Goal: Information Seeking & Learning: Find specific fact

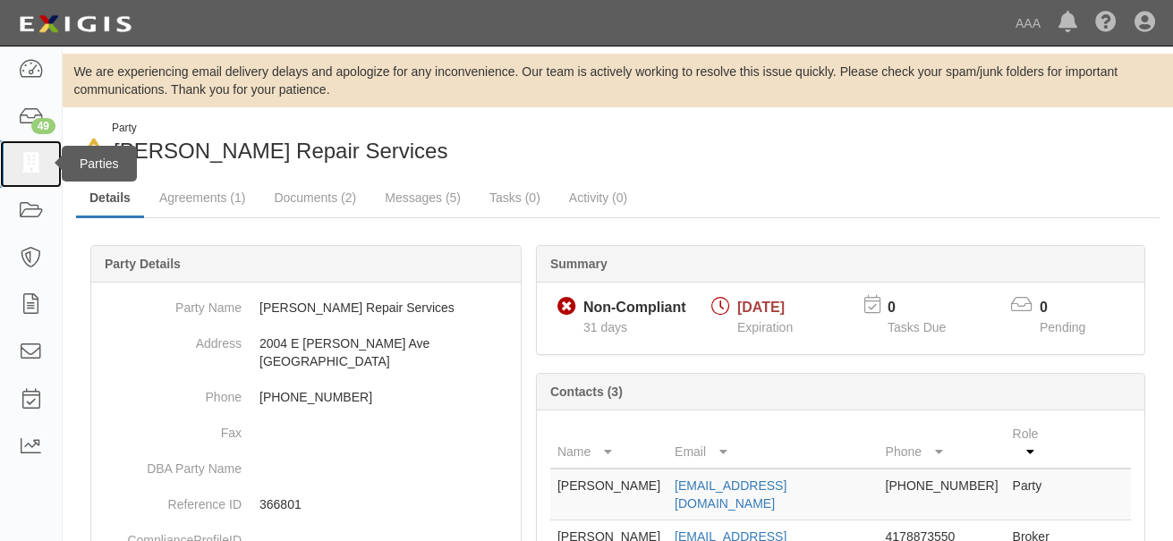
click at [22, 161] on icon at bounding box center [30, 164] width 25 height 21
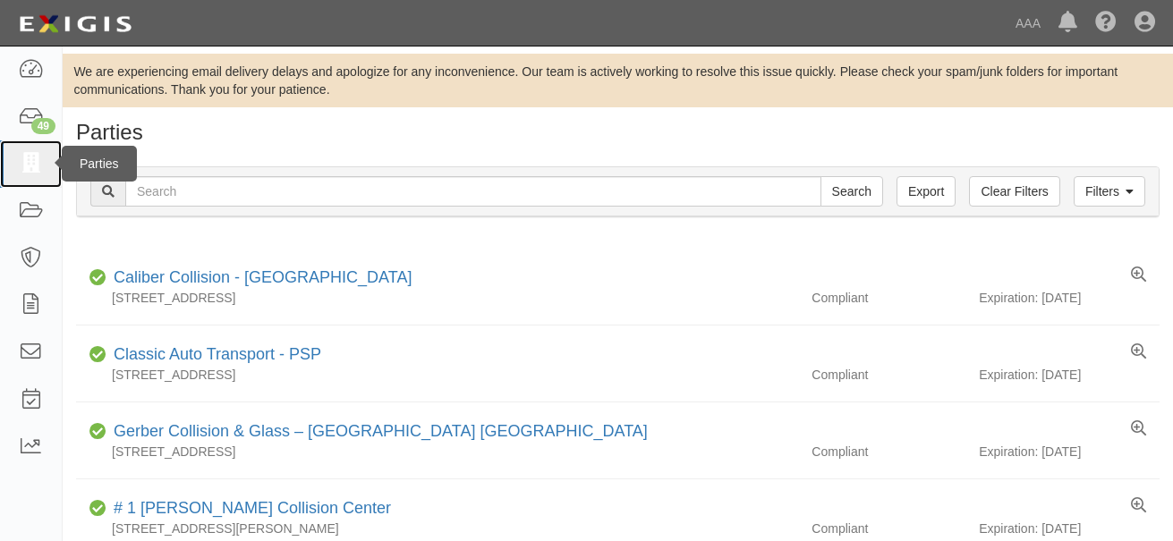
click at [30, 160] on icon at bounding box center [30, 164] width 25 height 21
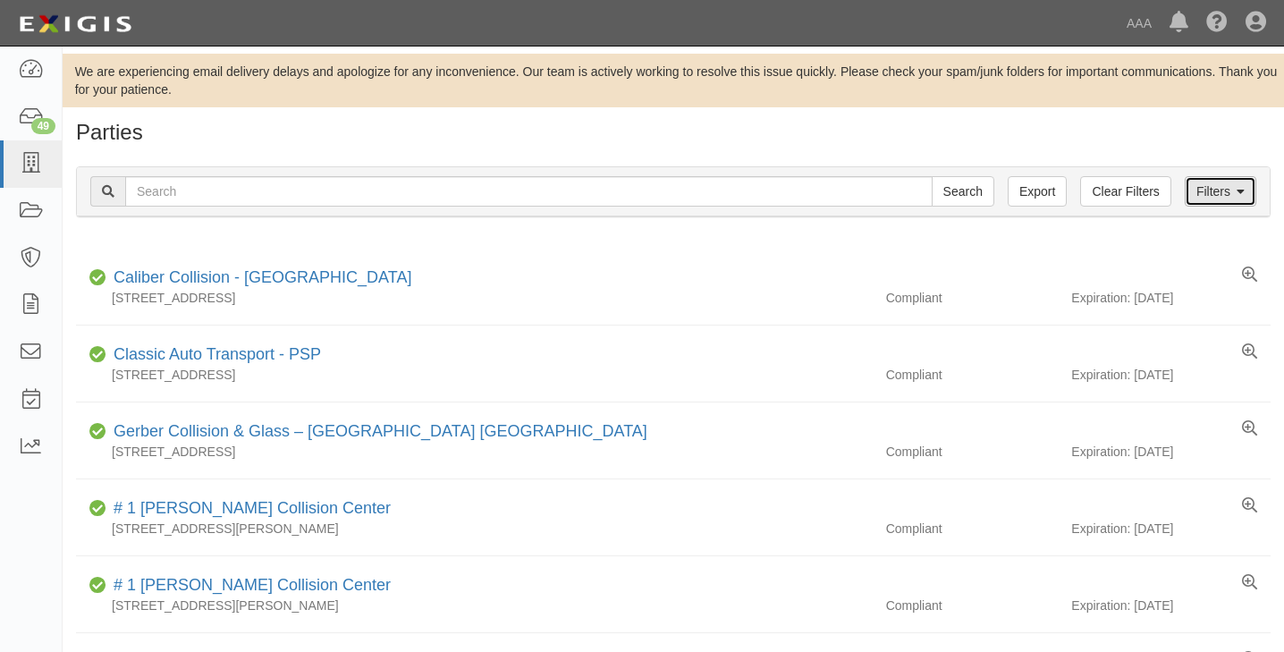
click at [1172, 191] on link "Filters" at bounding box center [1221, 191] width 72 height 30
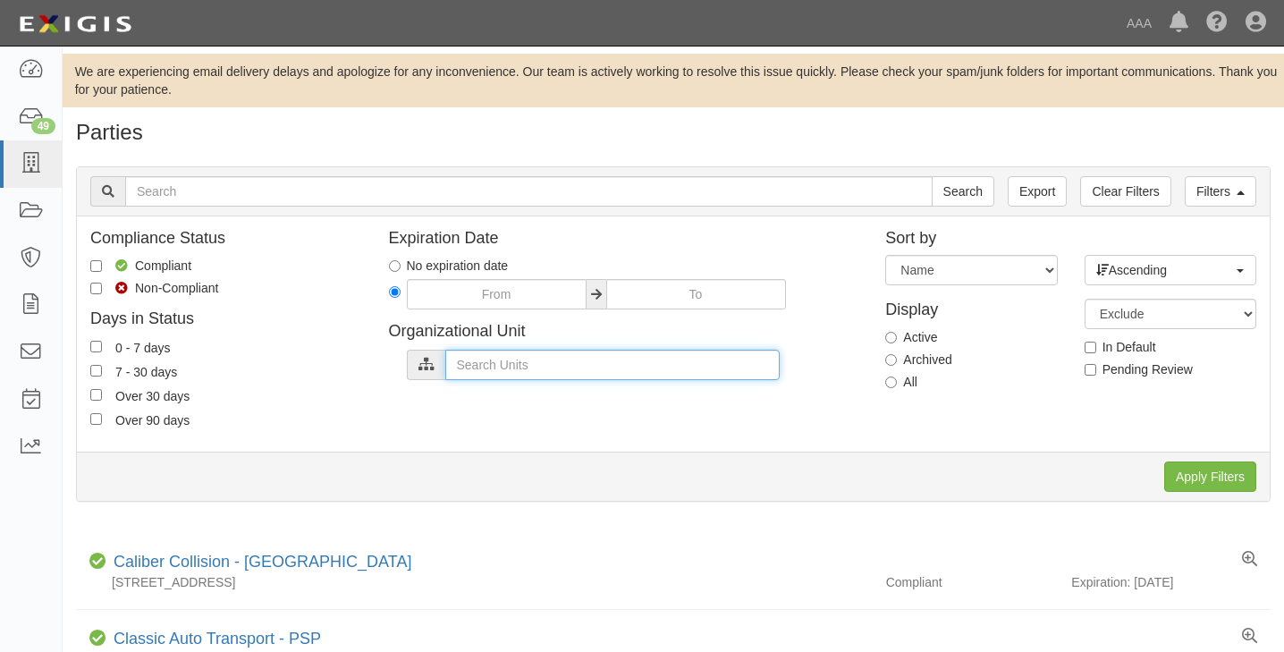
click at [513, 367] on input "text" at bounding box center [612, 365] width 334 height 30
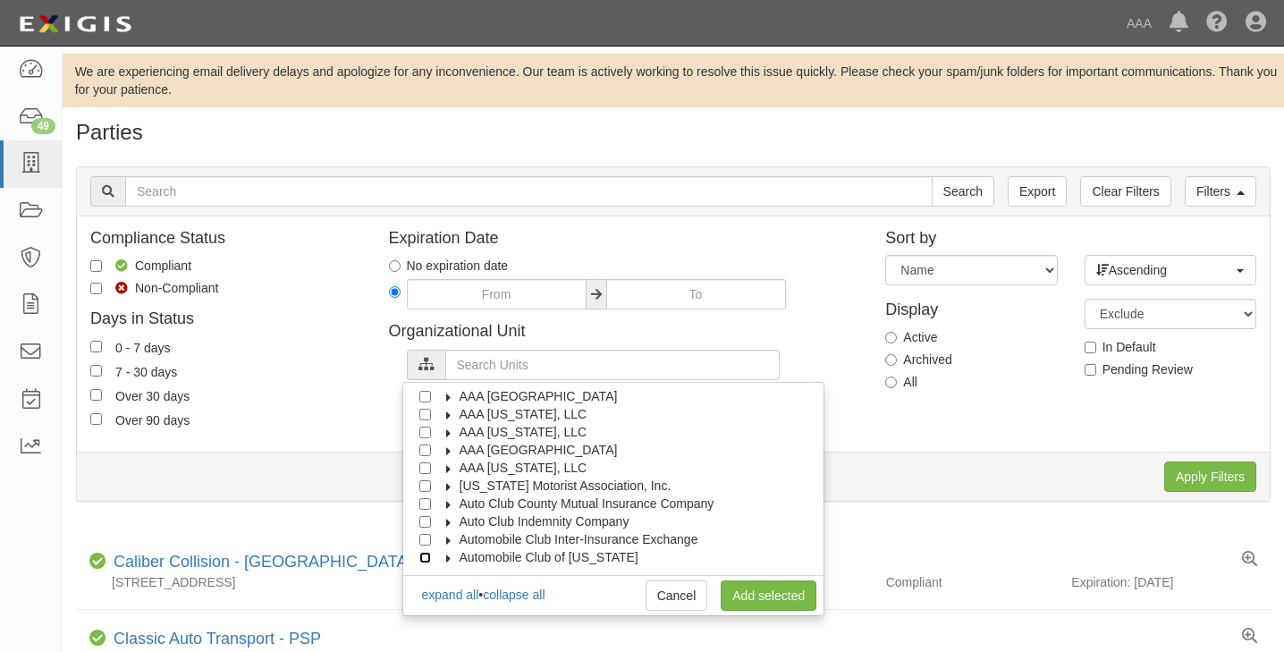
click at [423, 540] on input "Automobile Club of [US_STATE]" at bounding box center [425, 558] width 12 height 12
checkbox input "true"
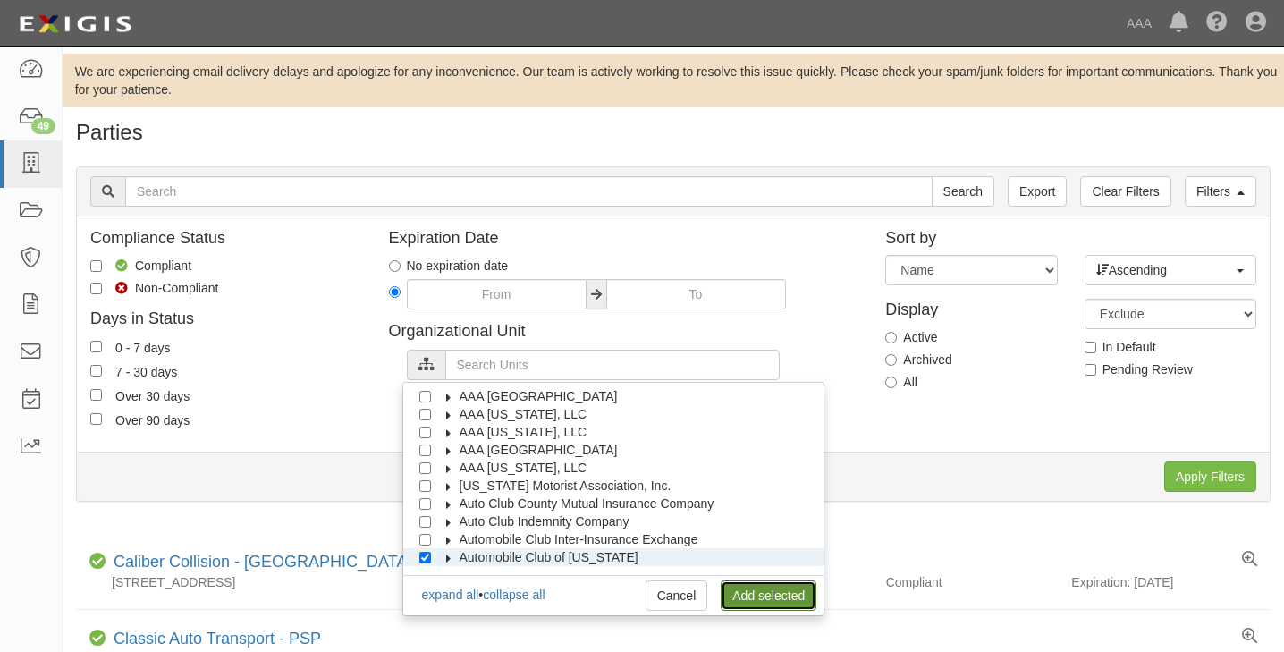
click at [746, 540] on link "Add selected" at bounding box center [769, 595] width 96 height 30
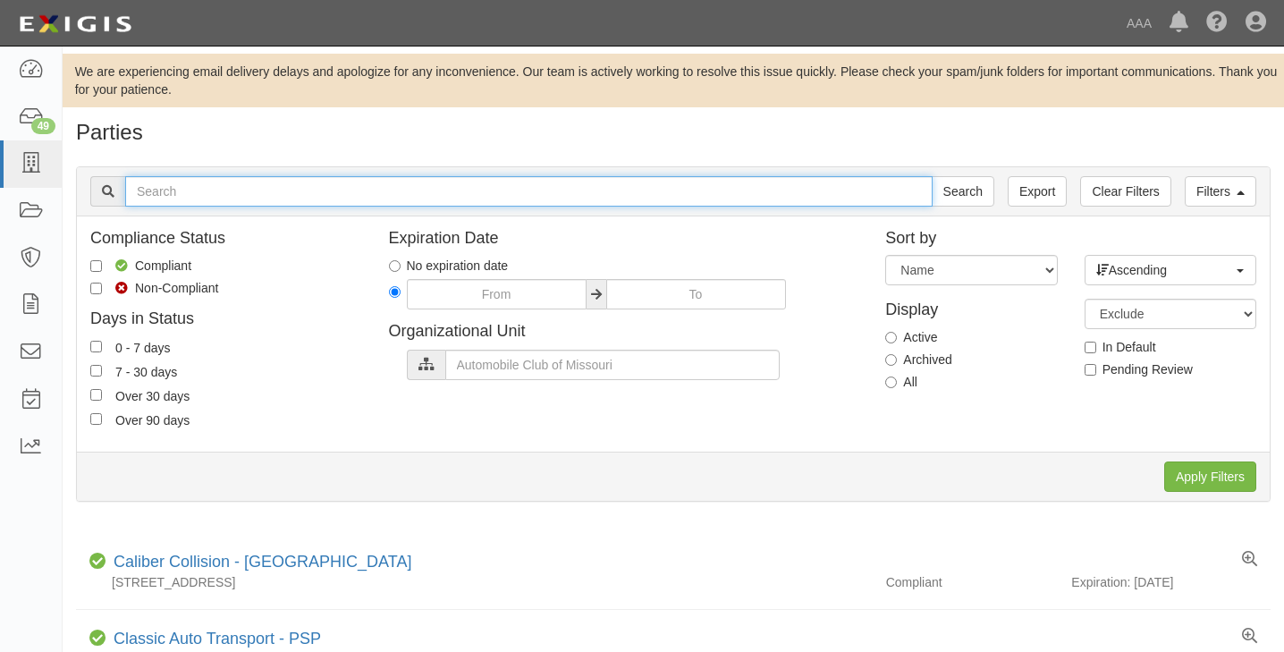
click at [301, 190] on input "text" at bounding box center [529, 191] width 808 height 30
type input "366512"
click at [932, 176] on input "Search" at bounding box center [963, 191] width 63 height 30
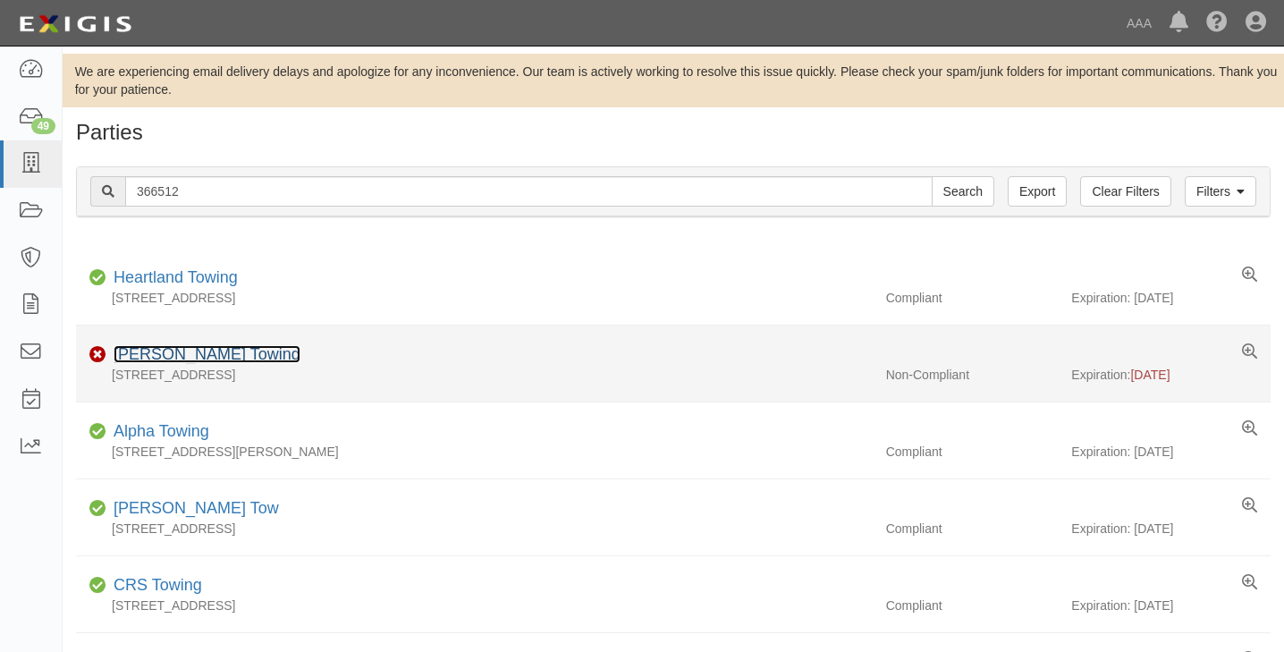
click at [186, 353] on link "[PERSON_NAME] Towing" at bounding box center [207, 354] width 187 height 18
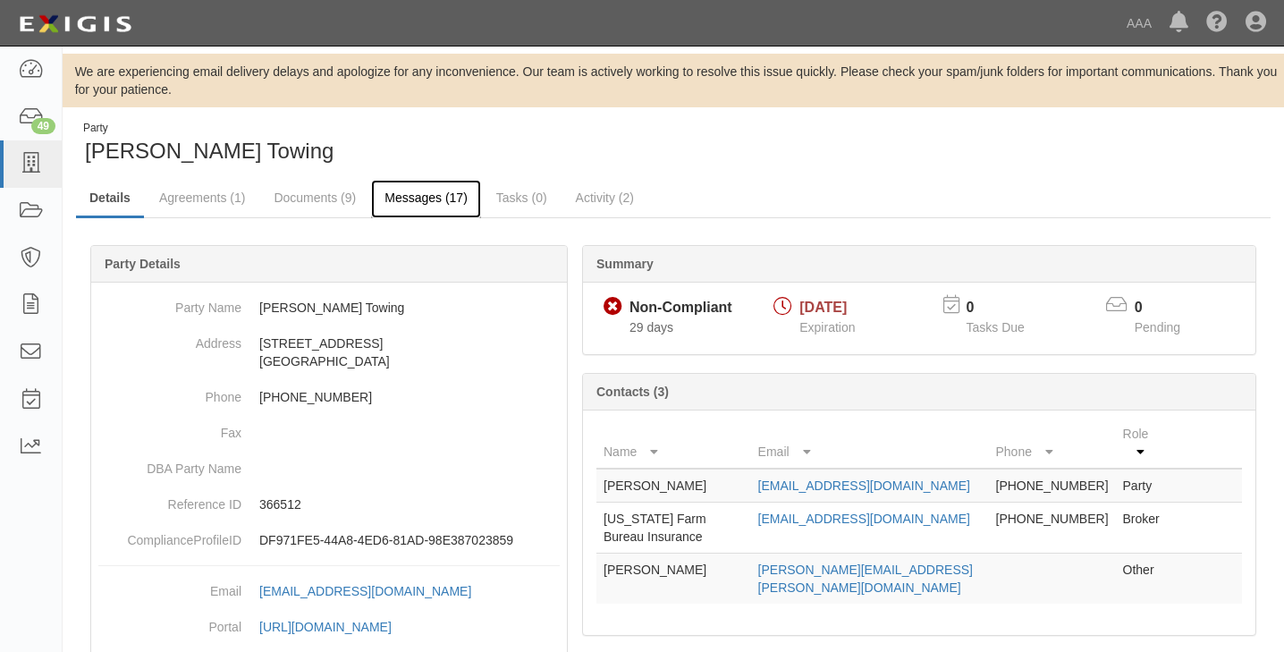
click at [403, 199] on link "Messages (17)" at bounding box center [426, 199] width 110 height 38
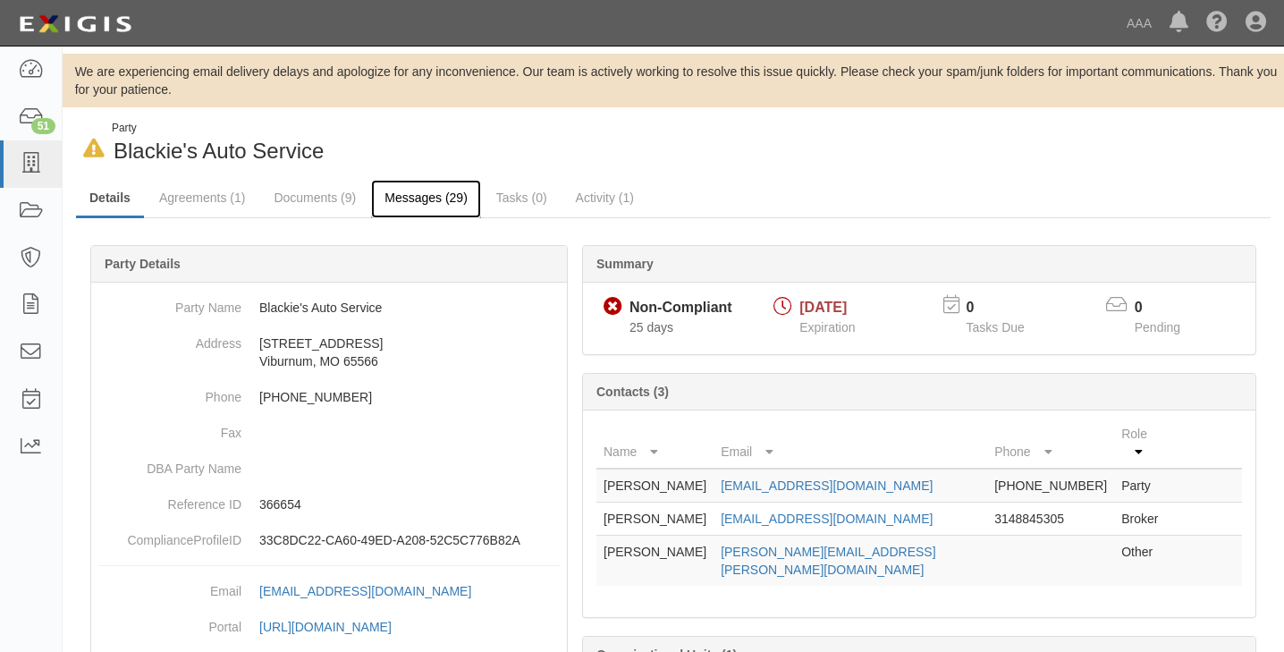
click at [407, 200] on link "Messages (29)" at bounding box center [426, 199] width 110 height 38
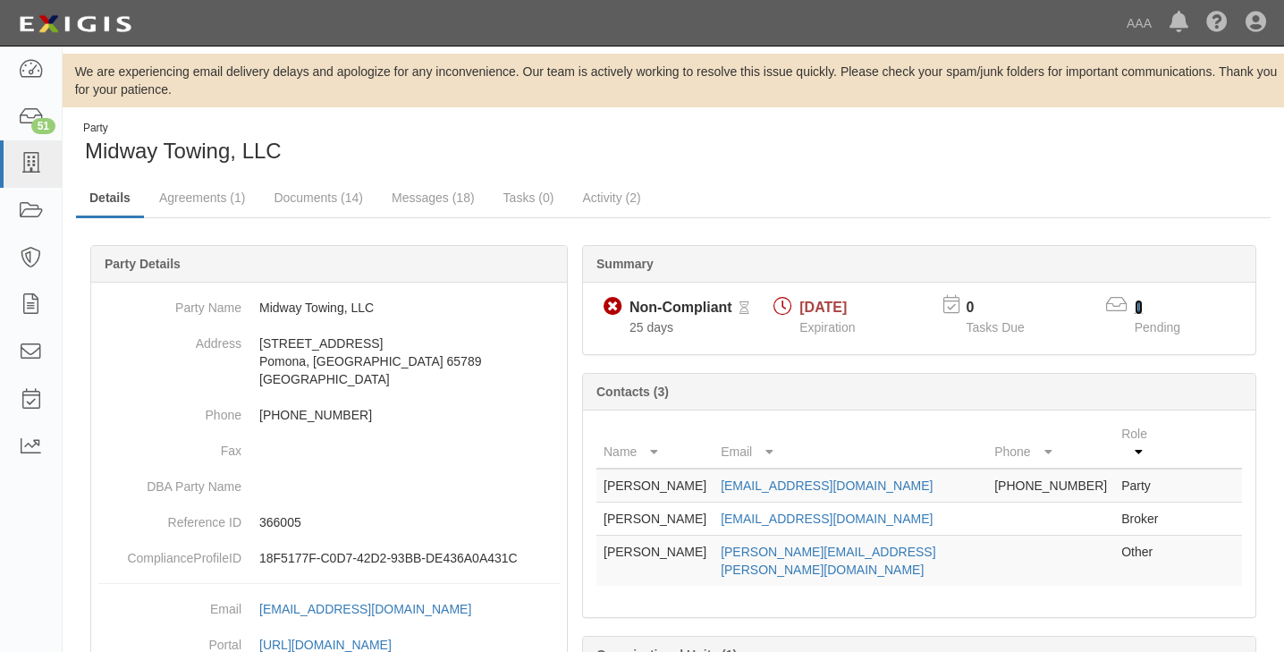
click at [1139, 305] on link "1" at bounding box center [1139, 307] width 8 height 15
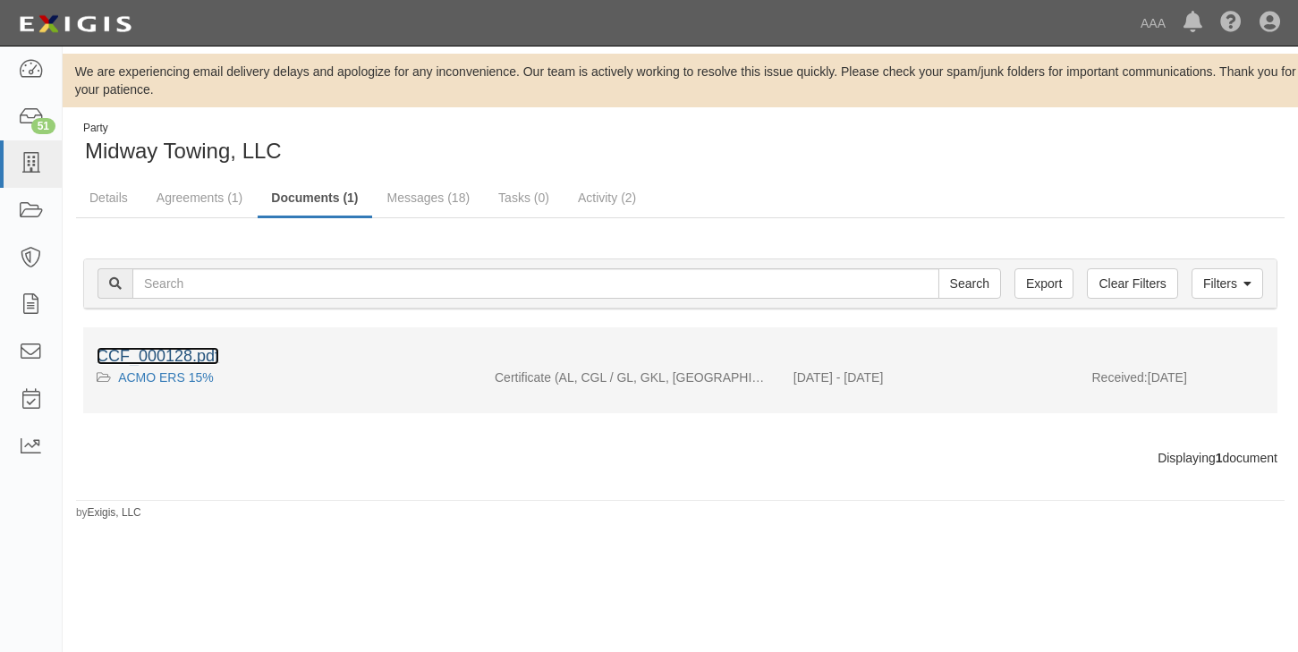
click at [138, 353] on link "CCF_000128.pdf" at bounding box center [158, 356] width 123 height 18
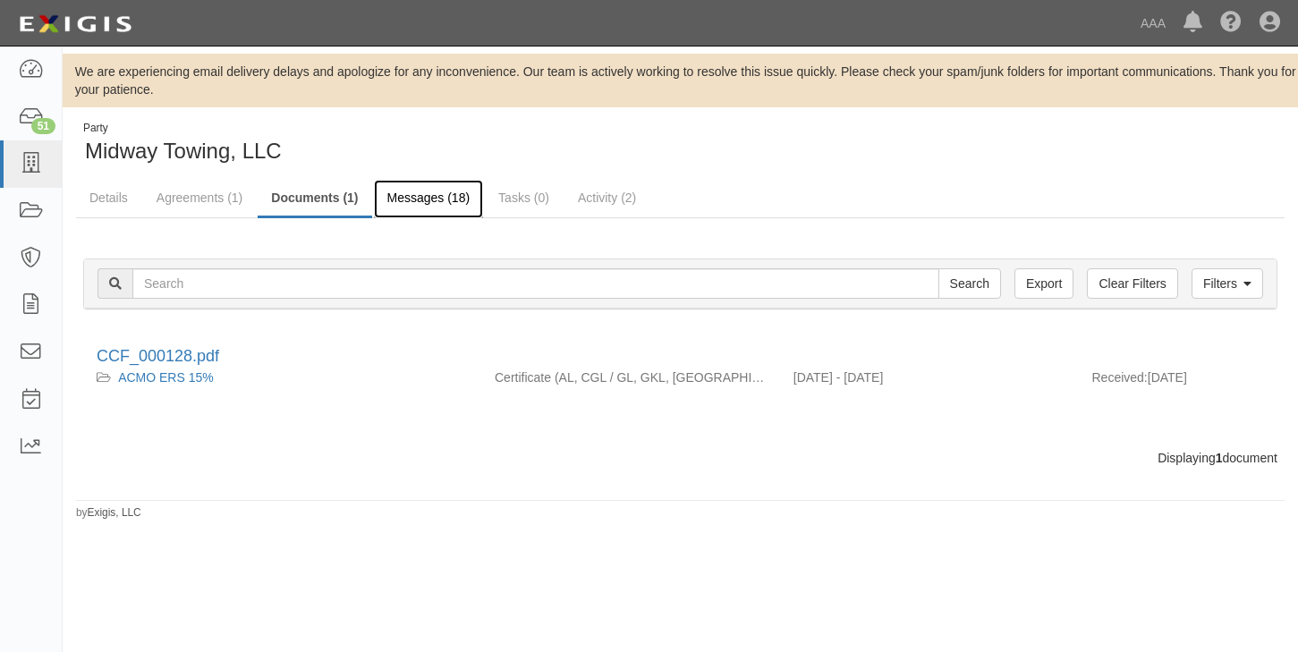
click at [427, 197] on link "Messages (18)" at bounding box center [429, 199] width 110 height 38
click at [426, 197] on link "Messages (18)" at bounding box center [429, 199] width 110 height 38
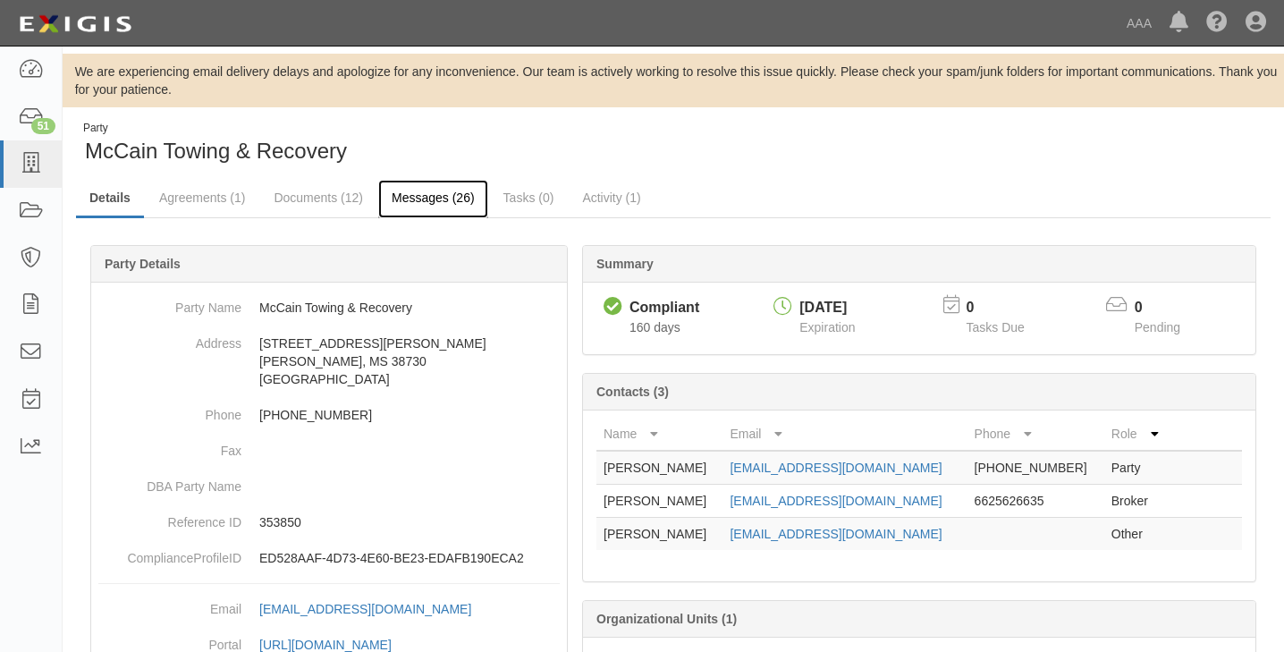
click at [411, 197] on link "Messages (26)" at bounding box center [433, 199] width 110 height 38
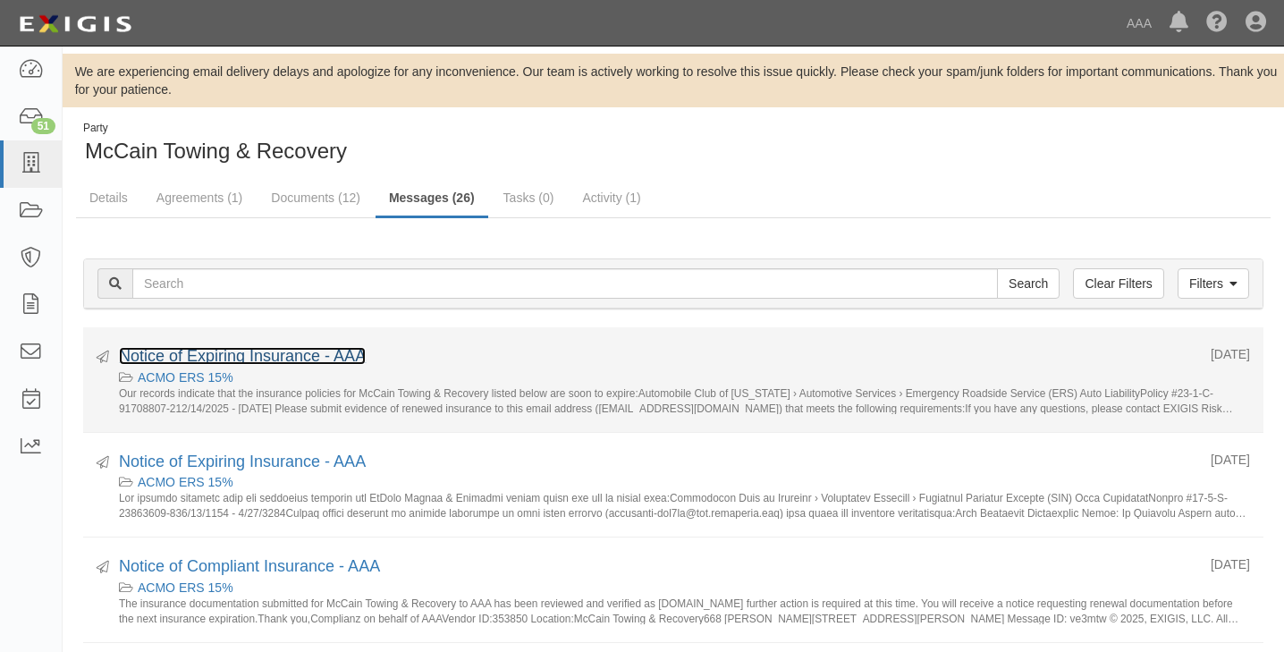
click at [270, 355] on link "Notice of Expiring Insurance - AAA" at bounding box center [242, 356] width 247 height 18
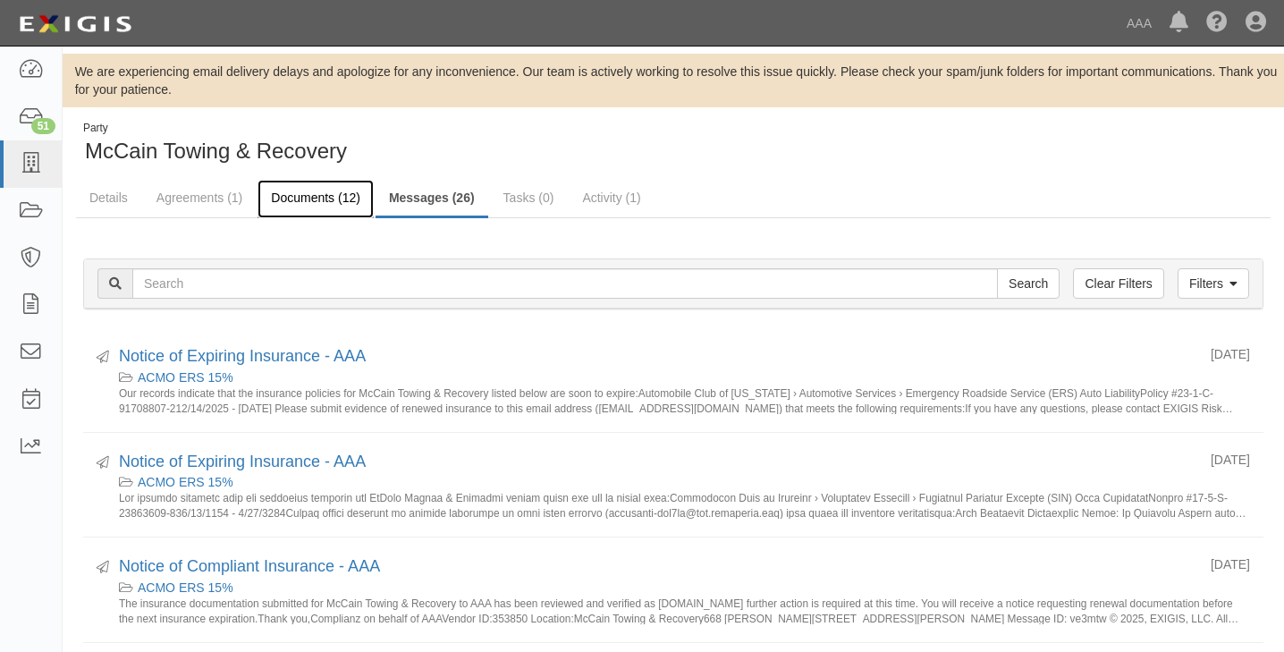
click at [316, 199] on link "Documents (12)" at bounding box center [316, 199] width 116 height 38
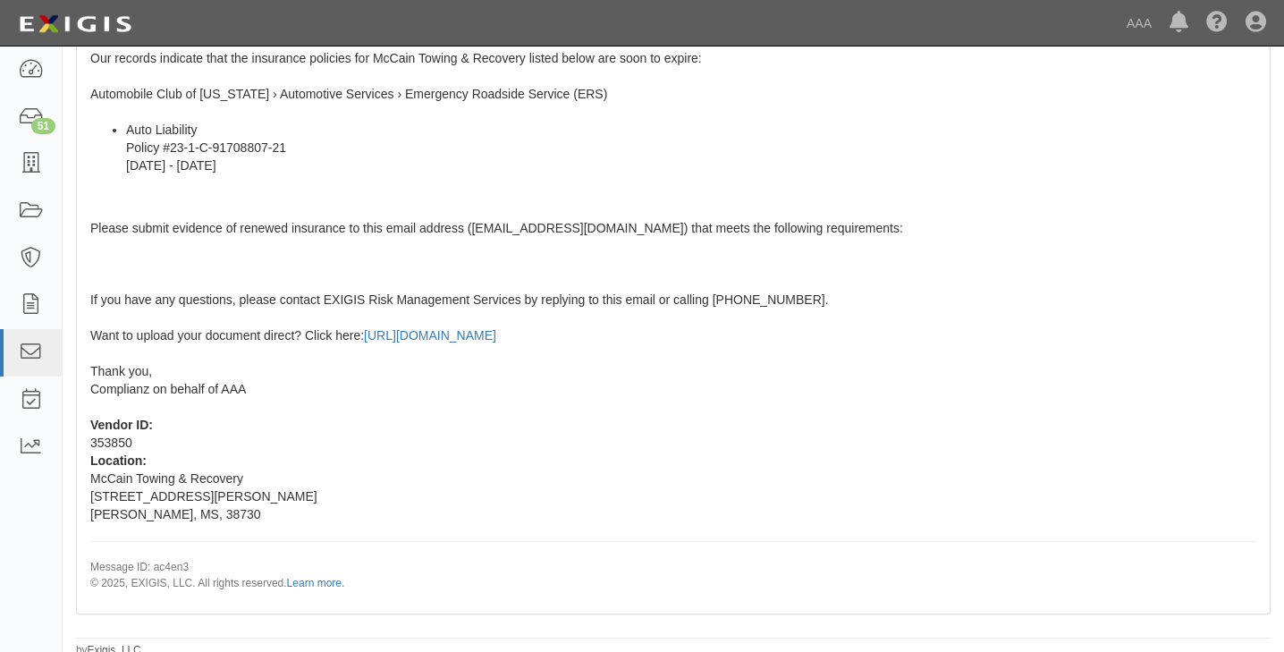
scroll to position [400, 0]
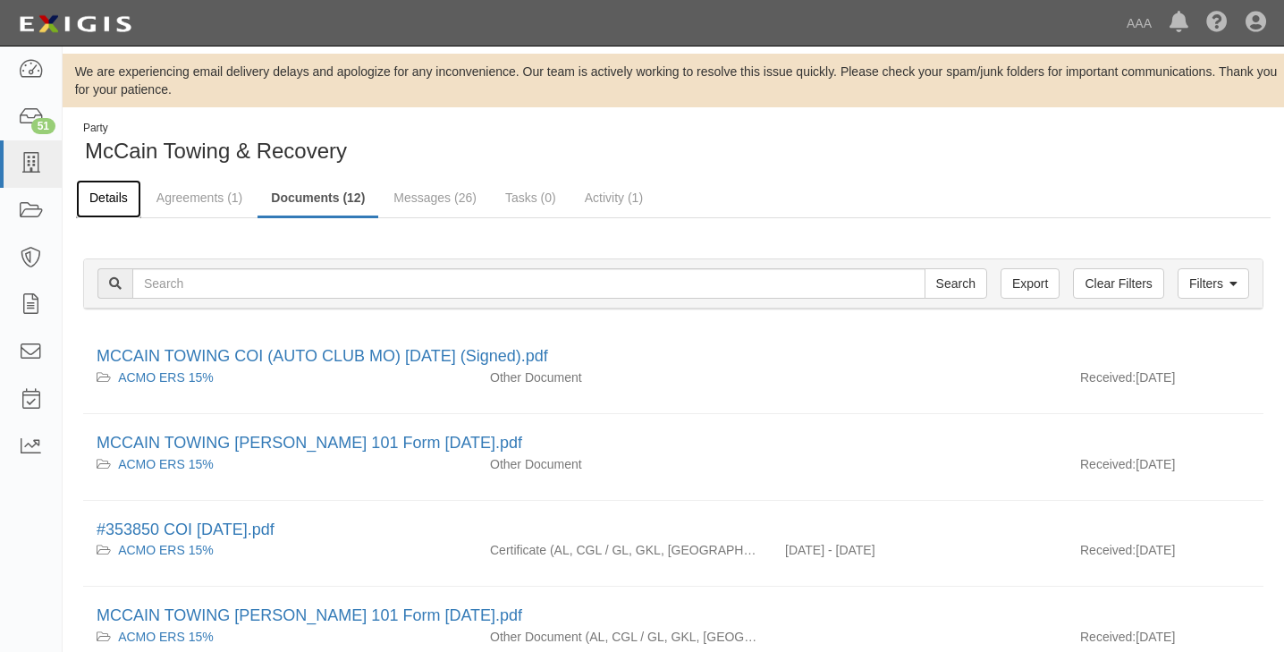
click at [114, 198] on link "Details" at bounding box center [108, 199] width 65 height 38
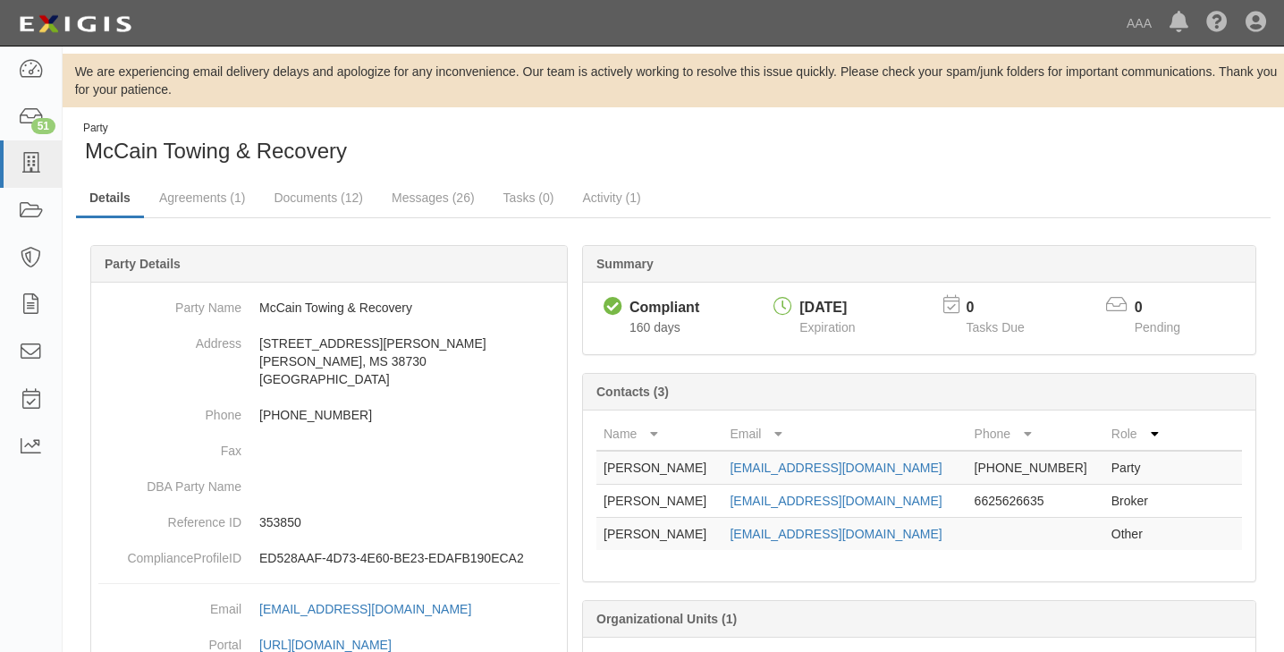
drag, startPoint x: 923, startPoint y: 501, endPoint x: 693, endPoint y: 513, distance: 230.2
click at [693, 513] on tr "Kyle Nichols knichols@shelterinsurance.com 6625626635 Broker" at bounding box center [920, 501] width 646 height 33
drag, startPoint x: 693, startPoint y: 513, endPoint x: 764, endPoint y: 502, distance: 71.6
copy tr "knichols@shelterinsurance.com"
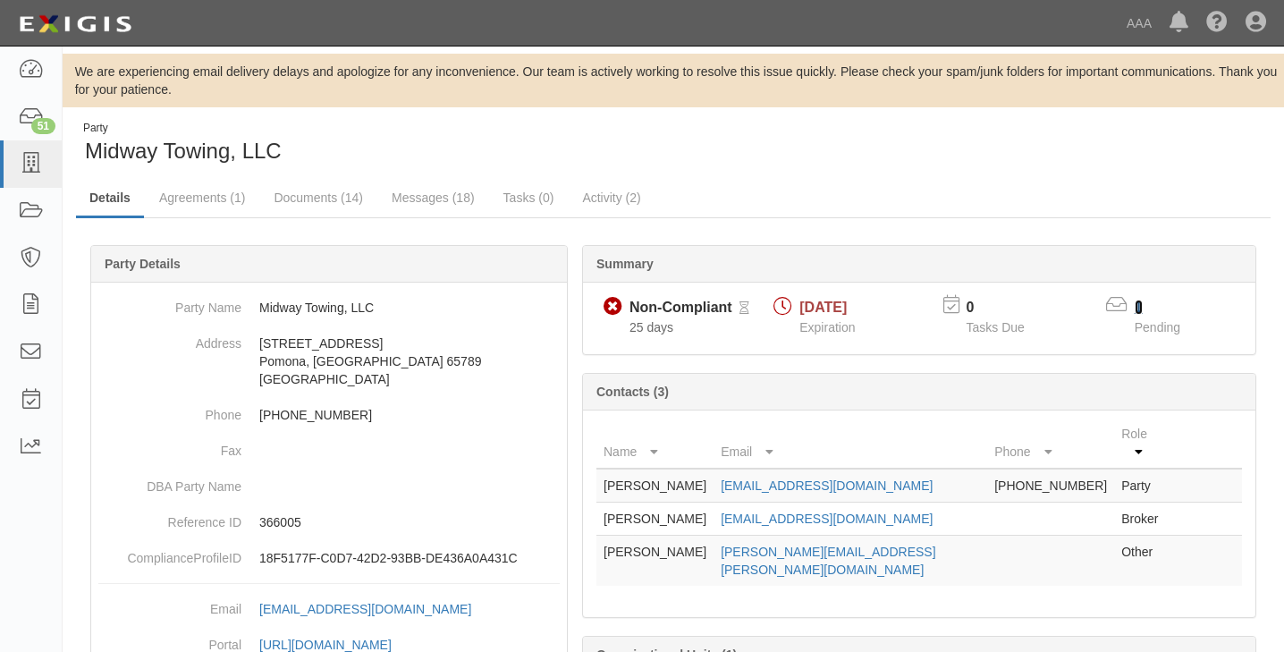
click at [1139, 304] on link "1" at bounding box center [1139, 307] width 8 height 15
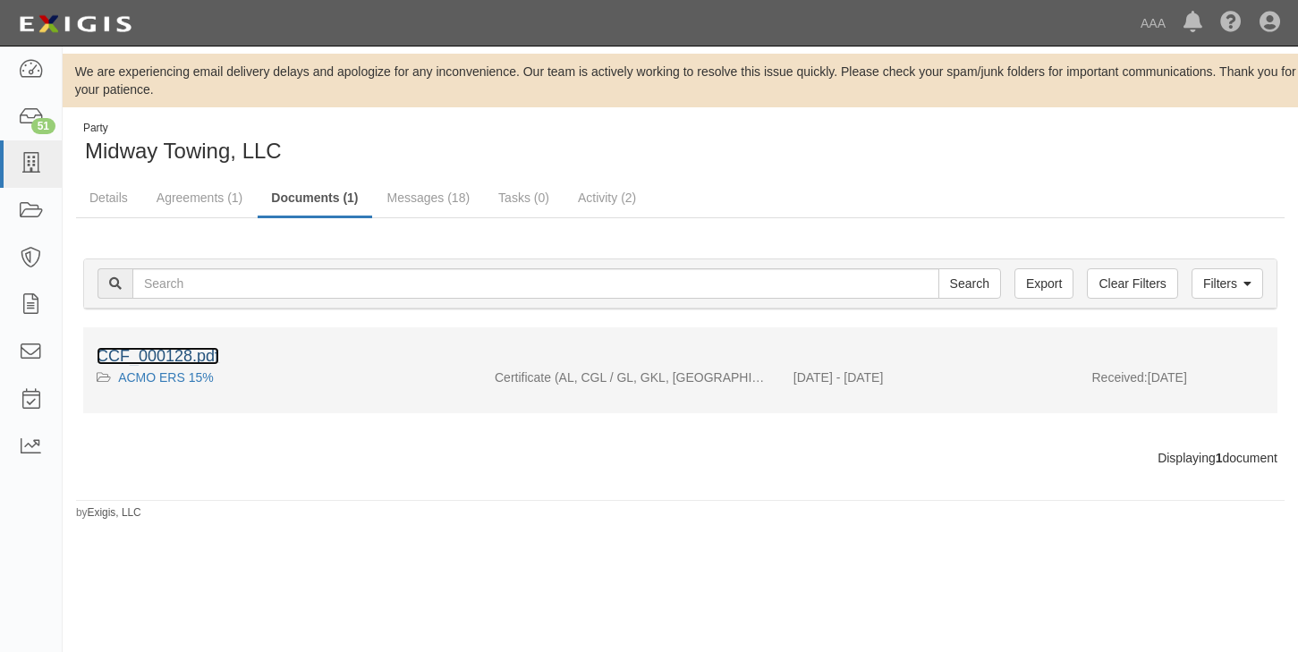
click at [160, 357] on link "CCF_000128.pdf" at bounding box center [158, 356] width 123 height 18
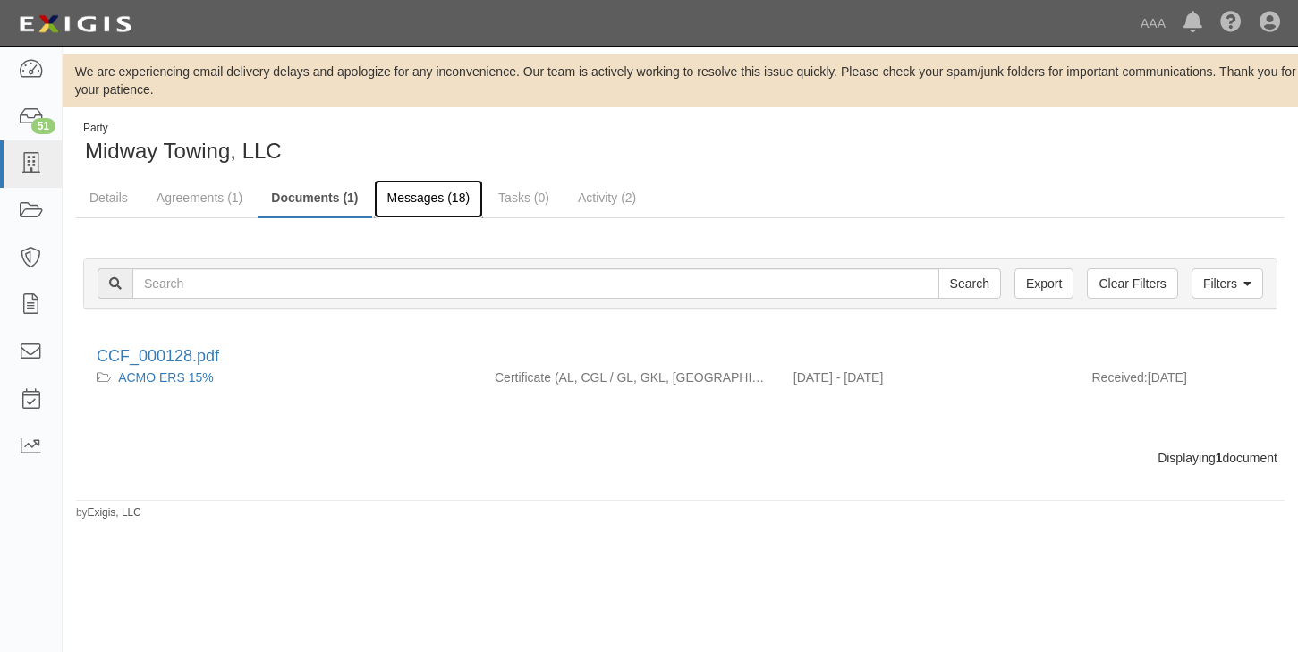
click at [435, 199] on link "Messages (18)" at bounding box center [429, 199] width 110 height 38
